Goal: Transaction & Acquisition: Subscribe to service/newsletter

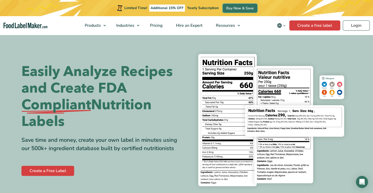
click at [235, 6] on link "Buy Now & Save" at bounding box center [240, 8] width 35 height 9
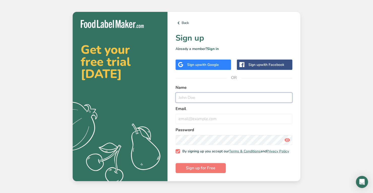
click at [194, 99] on input "text" at bounding box center [234, 98] width 117 height 10
type input "Joshua Thompson"
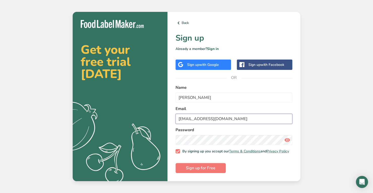
type input "jthompson@lgohospitality.com"
click at [287, 141] on icon at bounding box center [287, 139] width 6 height 9
click at [208, 166] on button "Sign up for Free" at bounding box center [201, 168] width 50 height 10
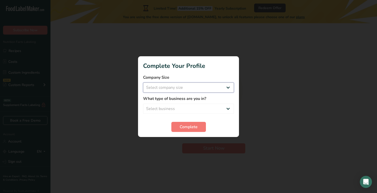
click at [175, 90] on select "Select company size Fewer than 10 Employees 10 to 50 Employees 51 to 500 Employ…" at bounding box center [188, 87] width 91 height 10
click at [143, 82] on select "Select company size Fewer than 10 Employees 10 to 50 Employees 51 to 500 Employ…" at bounding box center [188, 87] width 91 height 10
click at [174, 89] on select "Fewer than 10 Employees 10 to 50 Employees 51 to 500 Employees Over 500 Employe…" at bounding box center [188, 87] width 91 height 10
select select "1"
click at [143, 82] on select "Fewer than 10 Employees 10 to 50 Employees 51 to 500 Employees Over 500 Employe…" at bounding box center [188, 87] width 91 height 10
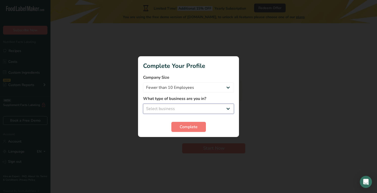
click at [171, 109] on select "Select business Packaged Food Manufacturer Restaurant & Cafe Bakery Meal Plans …" at bounding box center [188, 109] width 91 height 10
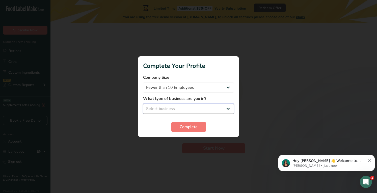
select select "3"
click at [143, 104] on select "Select business Packaged Food Manufacturer Restaurant & Cafe Bakery Meal Plans …" at bounding box center [188, 109] width 91 height 10
click at [183, 125] on span "Complete" at bounding box center [189, 127] width 18 height 6
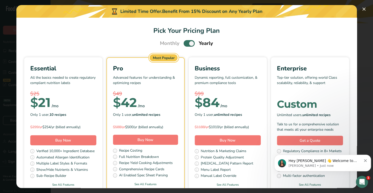
click at [365, 186] on div "Open Intercom Messenger" at bounding box center [362, 182] width 17 height 17
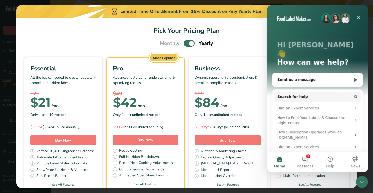
click at [308, 157] on button "1 Messages" at bounding box center [304, 162] width 25 height 20
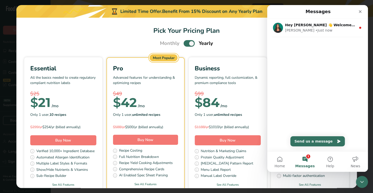
click at [96, 40] on div "Monthly Yearly" at bounding box center [186, 44] width 328 height 8
click at [359, 11] on icon "Close" at bounding box center [360, 12] width 4 height 4
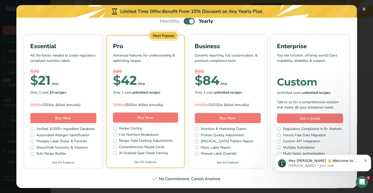
scroll to position [38, 0]
click at [179, 160] on link "See All Features" at bounding box center [145, 162] width 77 height 5
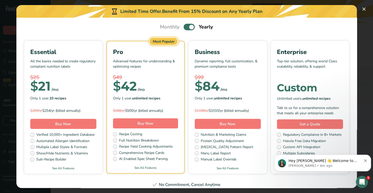
scroll to position [0, 0]
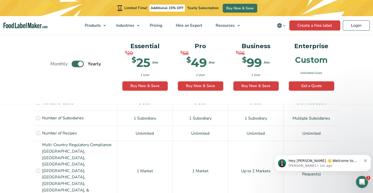
scroll to position [379, 0]
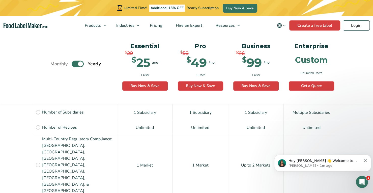
click at [366, 160] on icon "Dismiss notification" at bounding box center [365, 160] width 3 height 3
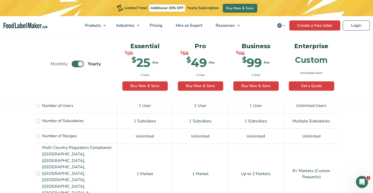
scroll to position [374, 0]
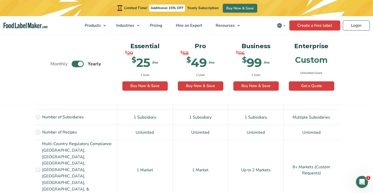
click at [75, 65] on label "Toggle" at bounding box center [78, 64] width 12 height 7
click at [55, 65] on input "Toggle" at bounding box center [52, 63] width 3 height 3
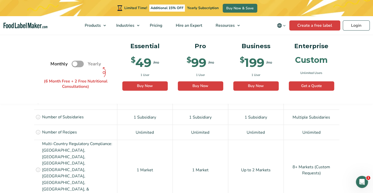
click at [82, 64] on label "Toggle" at bounding box center [78, 64] width 12 height 7
click at [55, 64] on input "Toggle" at bounding box center [52, 63] width 3 height 3
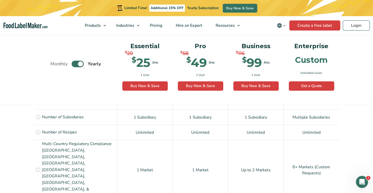
click at [75, 64] on label "Toggle" at bounding box center [78, 64] width 12 height 7
click at [55, 64] on input "Toggle" at bounding box center [52, 63] width 3 height 3
checkbox input "false"
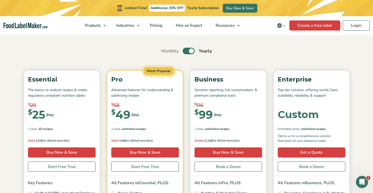
scroll to position [33, 0]
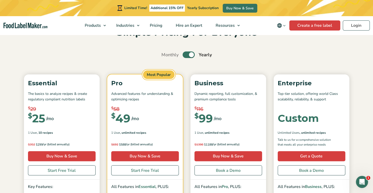
click at [185, 54] on label "Toggle" at bounding box center [189, 54] width 12 height 7
click at [166, 54] on input "Toggle" at bounding box center [163, 54] width 3 height 3
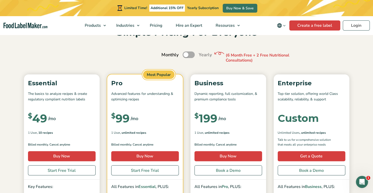
click at [190, 53] on label "Toggle" at bounding box center [189, 54] width 12 height 7
click at [166, 53] on input "Toggle" at bounding box center [163, 54] width 3 height 3
checkbox input "true"
